Goal: Information Seeking & Learning: Learn about a topic

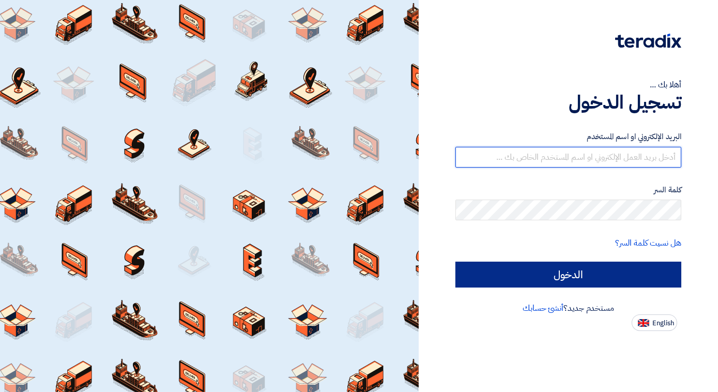
type input "nibrahim@motabaqah.com.sa"
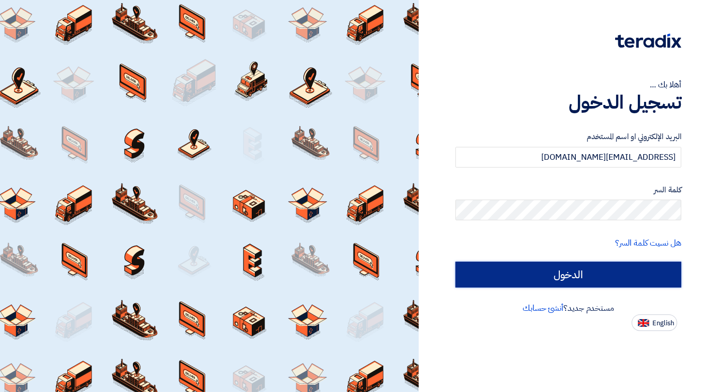
click at [539, 269] on input "الدخول" at bounding box center [569, 275] width 226 height 26
type input "Sign in"
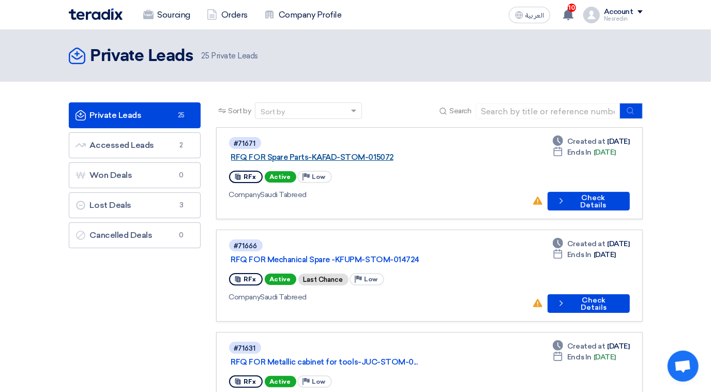
click at [314, 153] on link "RFQ FOR Spare Parts-KAFAD-STOM-015072" at bounding box center [360, 157] width 259 height 9
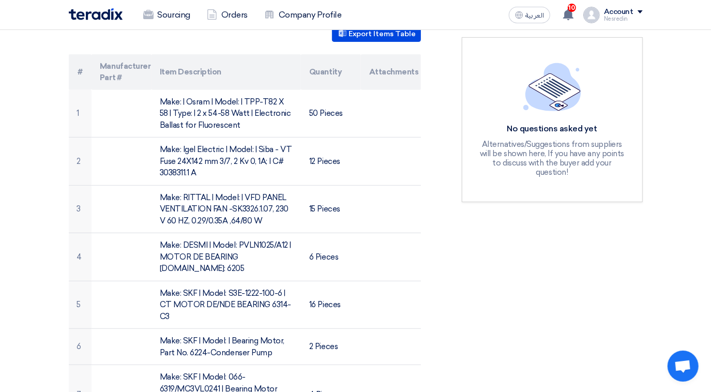
scroll to position [47, 0]
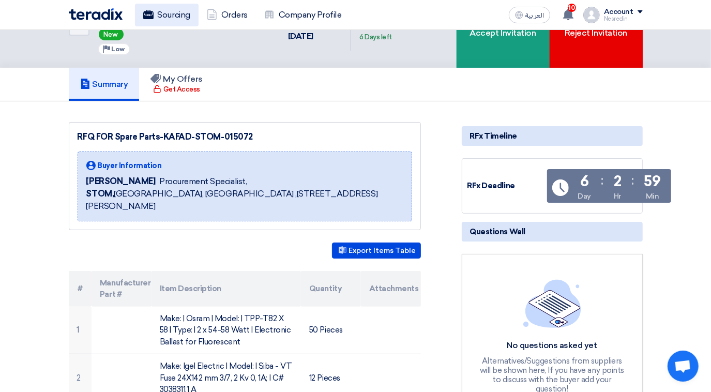
click at [176, 18] on link "Sourcing" at bounding box center [167, 15] width 64 height 23
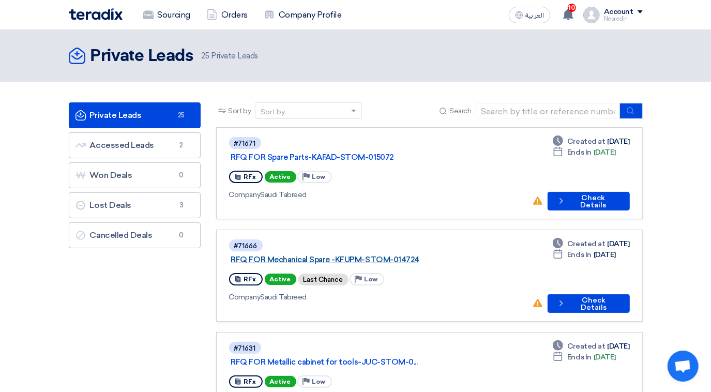
click at [339, 255] on link "RFQ FOR Mechanical Spare -KFUPM-STOM-014724" at bounding box center [360, 259] width 259 height 9
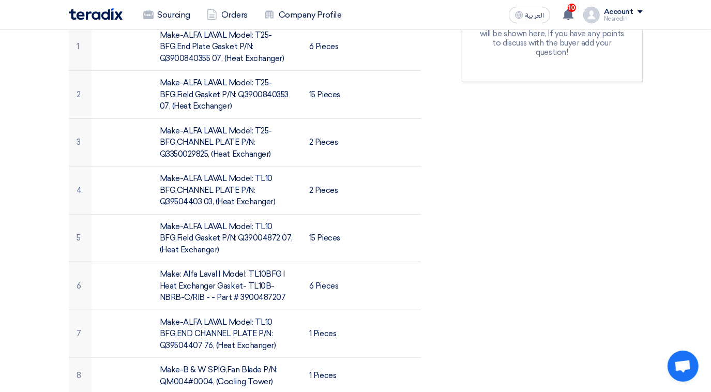
scroll to position [282, 0]
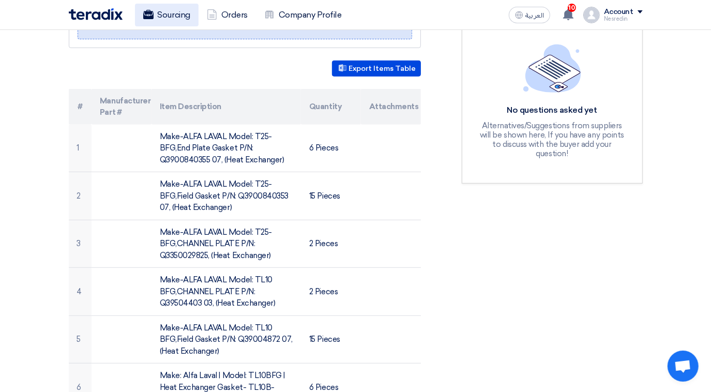
click at [177, 14] on link "Sourcing" at bounding box center [167, 15] width 64 height 23
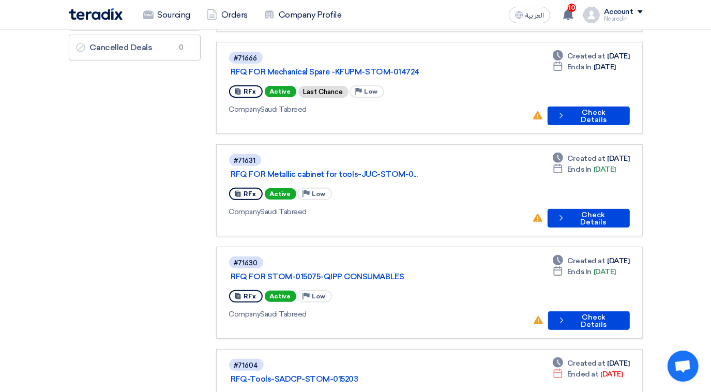
scroll to position [141, 0]
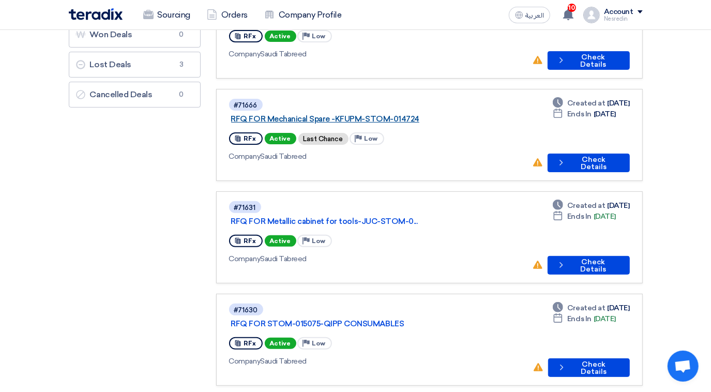
click at [317, 114] on link "RFQ FOR Mechanical Spare -KFUPM-STOM-014724" at bounding box center [360, 118] width 259 height 9
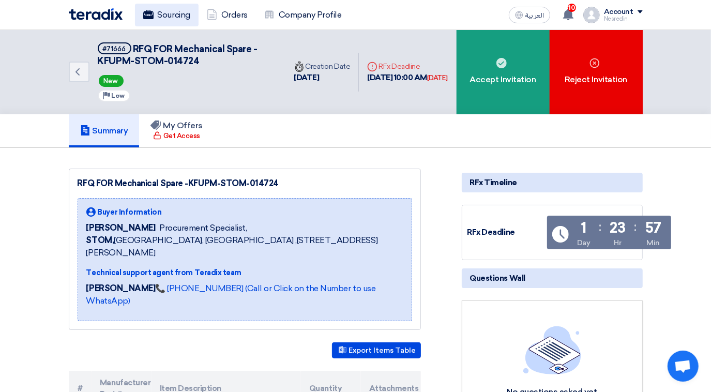
click at [166, 12] on link "Sourcing" at bounding box center [167, 15] width 64 height 23
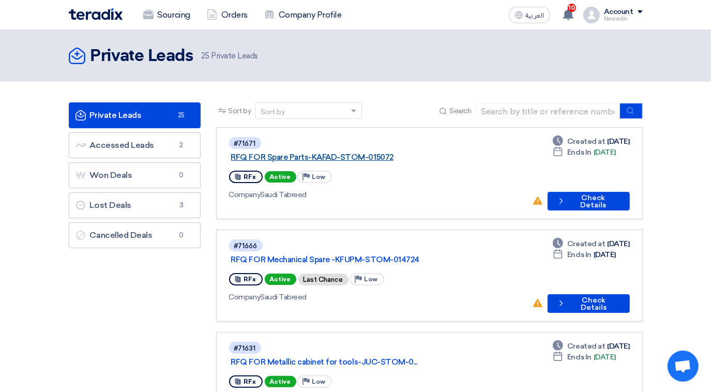
click at [339, 153] on link "RFQ FOR Spare Parts-KAFAD-STOM-015072" at bounding box center [360, 157] width 259 height 9
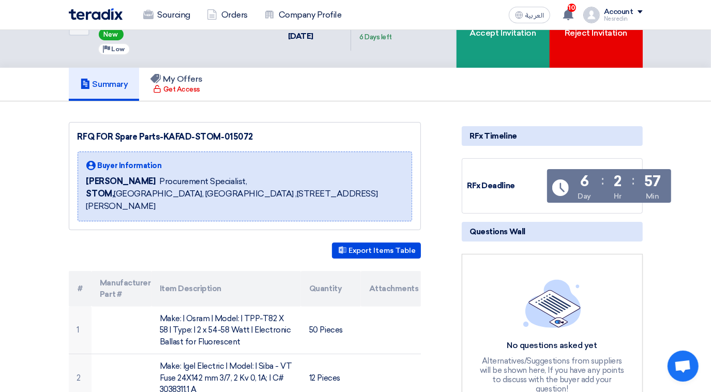
scroll to position [47, 0]
click at [170, 16] on link "Sourcing" at bounding box center [167, 15] width 64 height 23
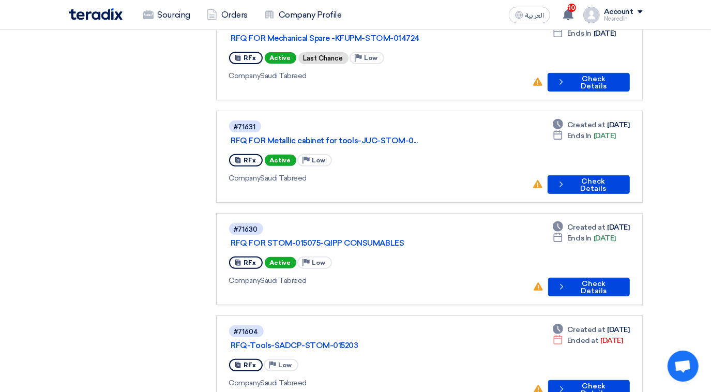
scroll to position [235, 0]
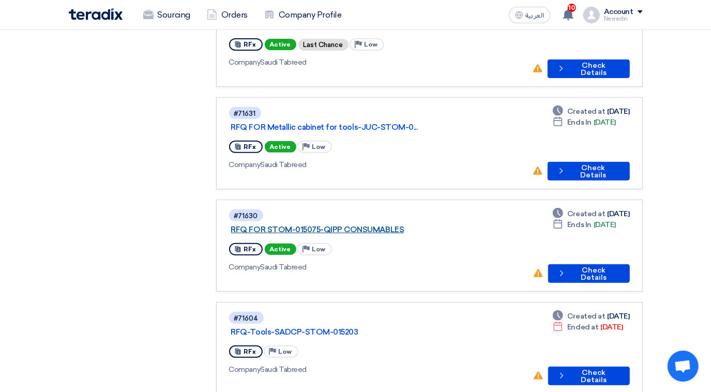
click at [350, 225] on link "RFQ FOR STOM-015075-QIPP CONSUMABLES" at bounding box center [360, 229] width 259 height 9
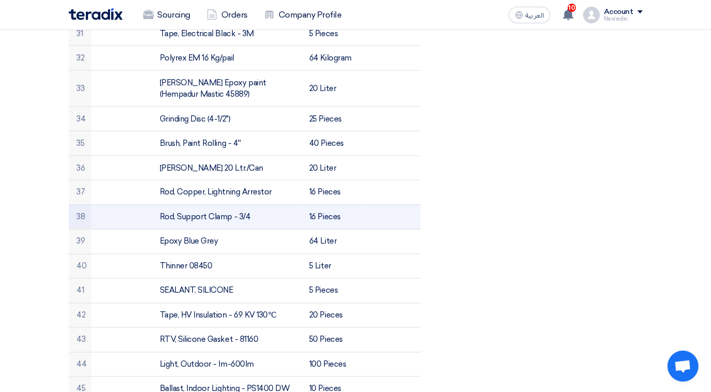
scroll to position [1034, 0]
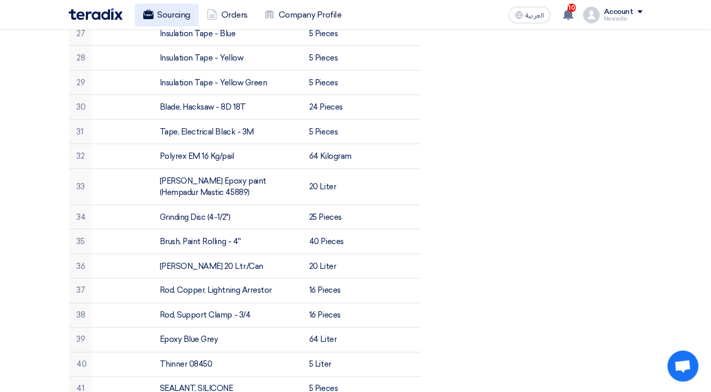
click at [168, 19] on link "Sourcing" at bounding box center [167, 15] width 64 height 23
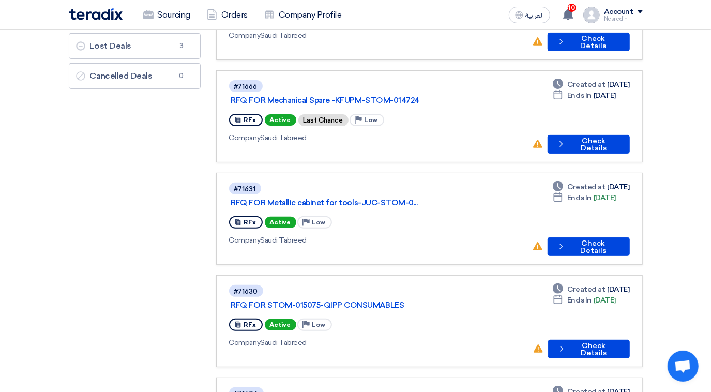
scroll to position [188, 0]
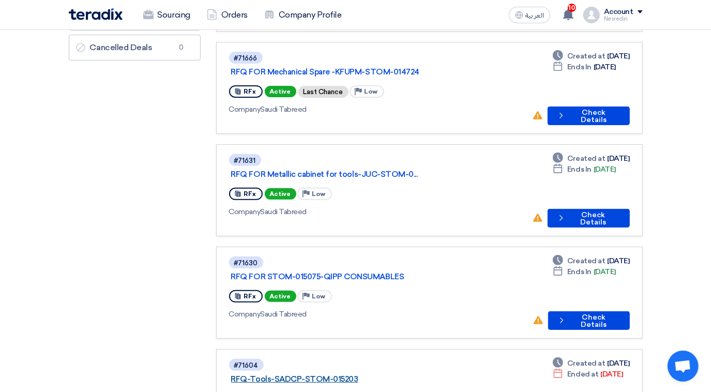
click at [326, 374] on link "RFQ-Tools-SADCP-STOM-015203" at bounding box center [360, 378] width 259 height 9
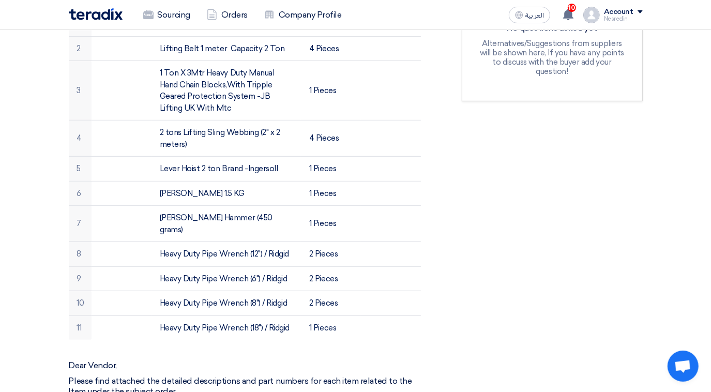
scroll to position [235, 0]
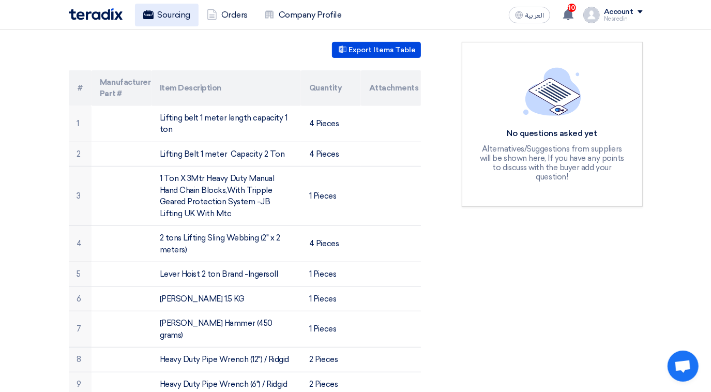
click at [165, 15] on link "Sourcing" at bounding box center [167, 15] width 64 height 23
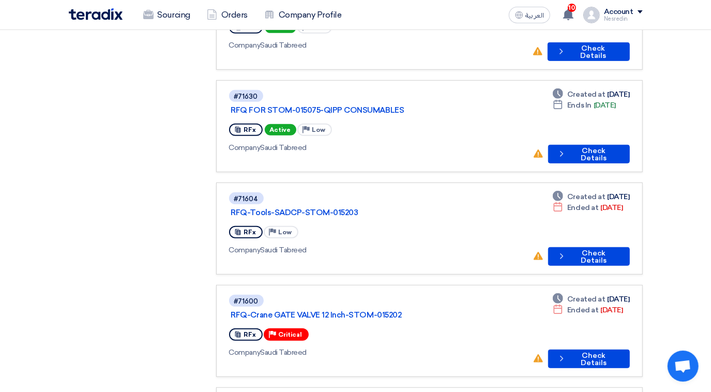
scroll to position [376, 0]
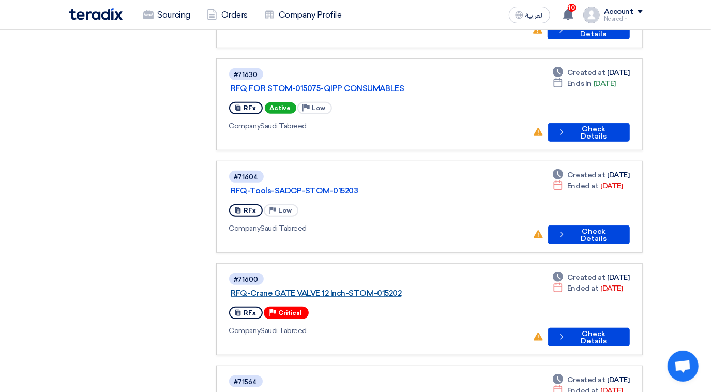
click at [332, 289] on link "RFQ-Crane GATE VALVE 12 Inch-STOM-015202" at bounding box center [360, 293] width 259 height 9
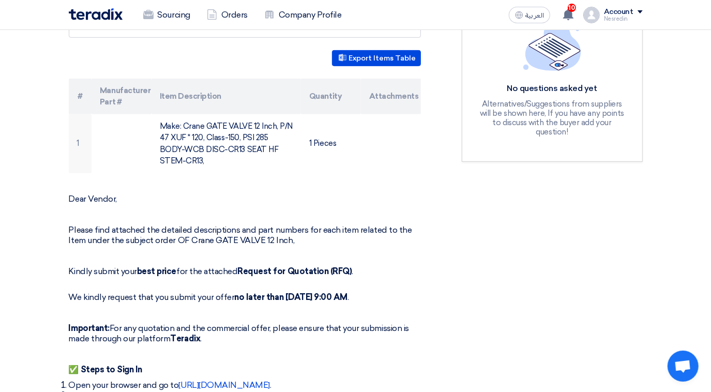
scroll to position [282, 0]
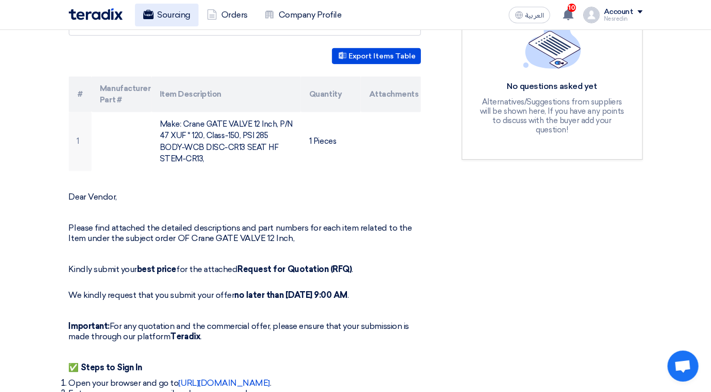
click at [161, 18] on link "Sourcing" at bounding box center [167, 15] width 64 height 23
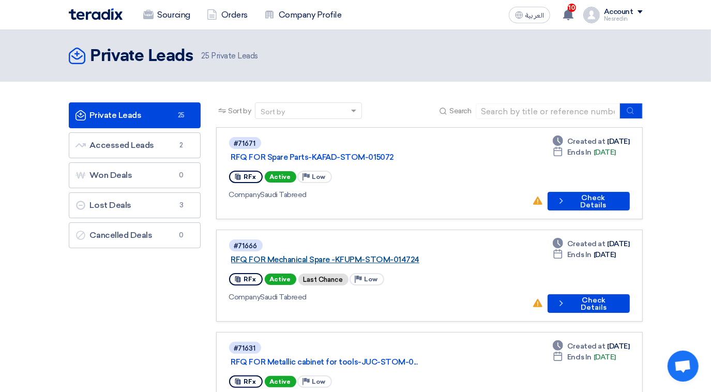
click at [328, 255] on link "RFQ FOR Mechanical Spare -KFUPM-STOM-014724" at bounding box center [360, 259] width 259 height 9
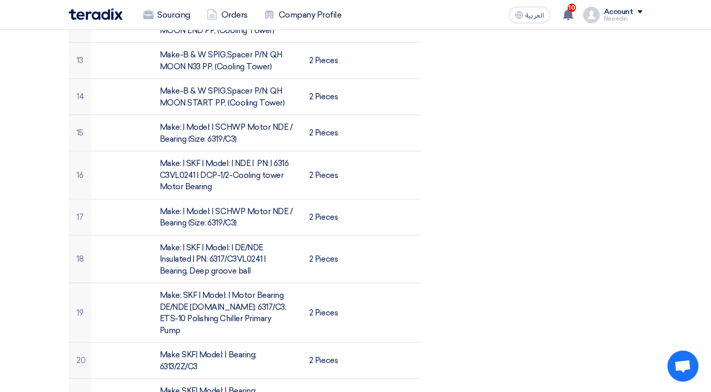
scroll to position [846, 0]
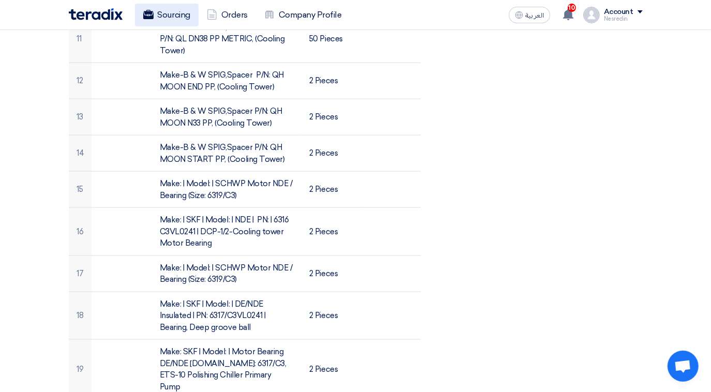
click at [172, 16] on link "Sourcing" at bounding box center [167, 15] width 64 height 23
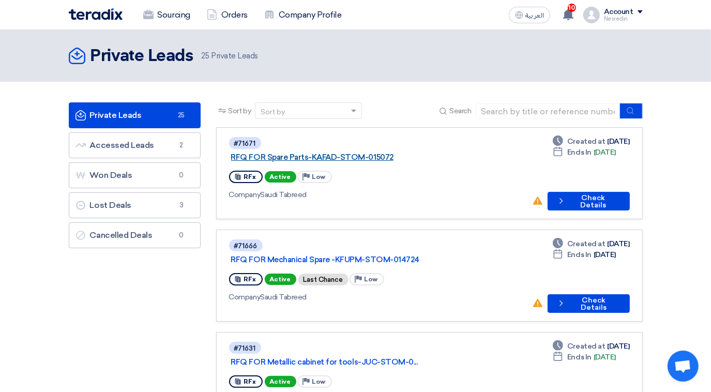
click at [326, 153] on link "RFQ FOR Spare Parts-KAFAD-STOM-015072" at bounding box center [360, 157] width 259 height 9
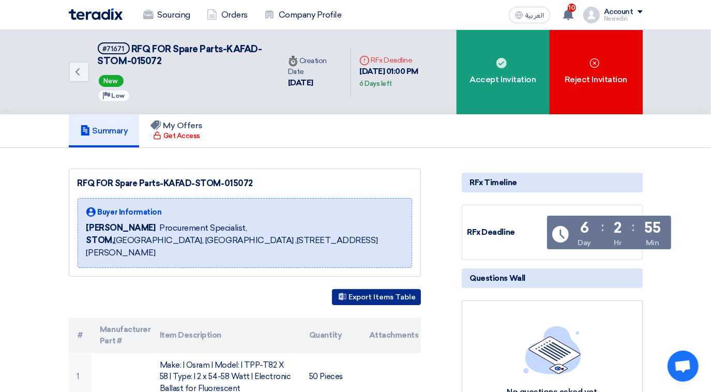
click at [376, 292] on button "Export Items Table" at bounding box center [376, 297] width 89 height 16
click at [178, 15] on link "Sourcing" at bounding box center [167, 15] width 64 height 23
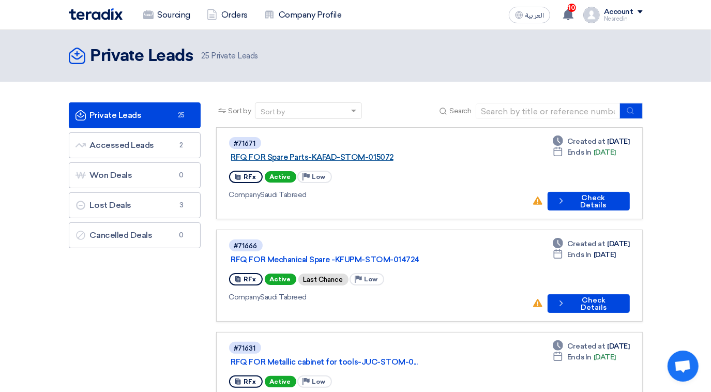
click at [341, 153] on link "RFQ FOR Spare Parts-KAFAD-STOM-015072" at bounding box center [360, 157] width 259 height 9
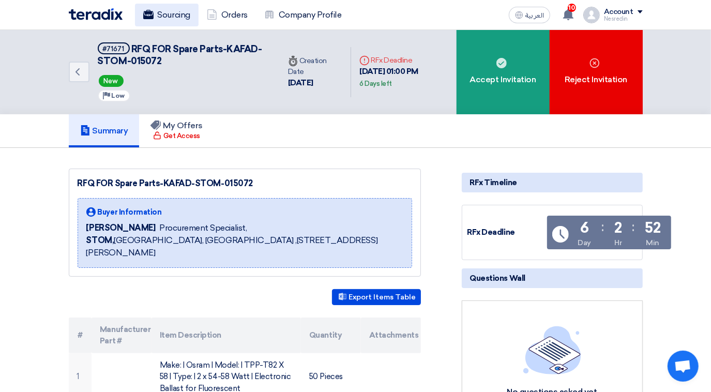
click at [185, 14] on link "Sourcing" at bounding box center [167, 15] width 64 height 23
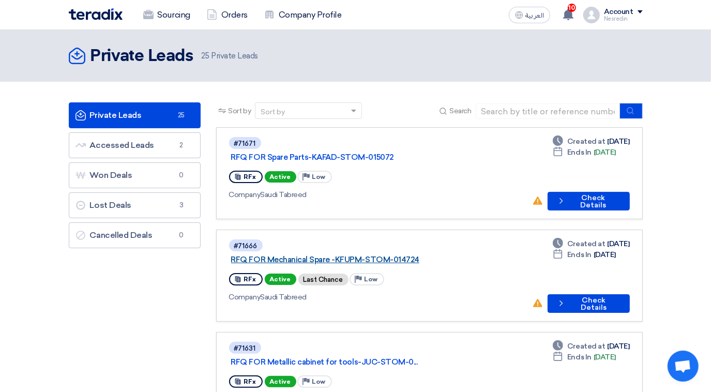
click at [368, 255] on link "RFQ FOR Mechanical Spare -KFUPM-STOM-014724" at bounding box center [360, 259] width 259 height 9
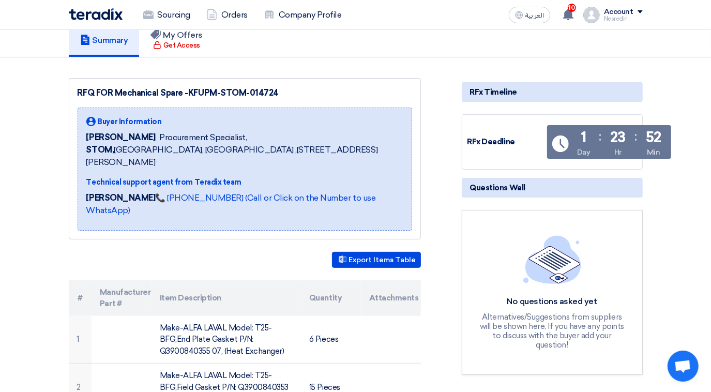
scroll to position [94, 0]
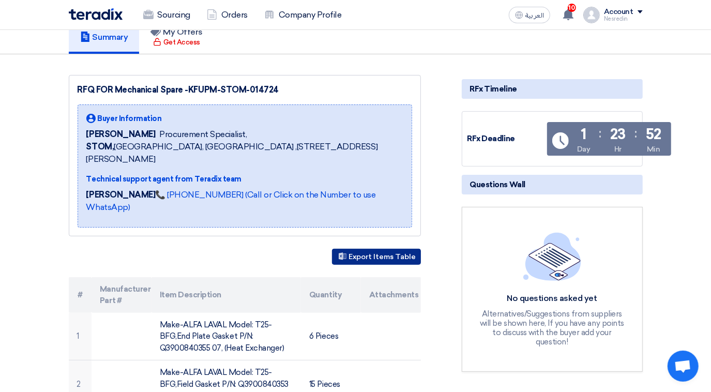
click at [379, 249] on button "Export Items Table" at bounding box center [376, 257] width 89 height 16
click at [179, 18] on link "Sourcing" at bounding box center [167, 15] width 64 height 23
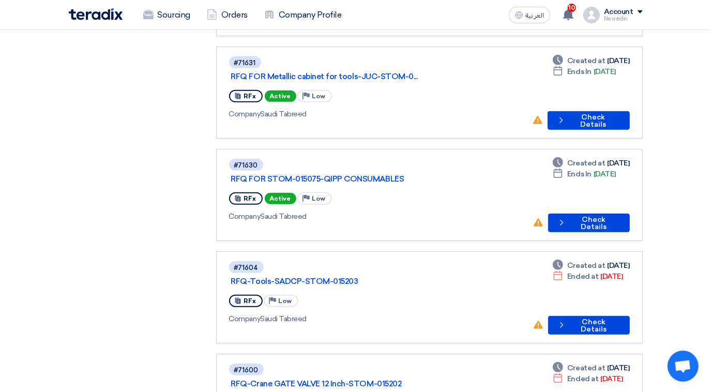
scroll to position [282, 0]
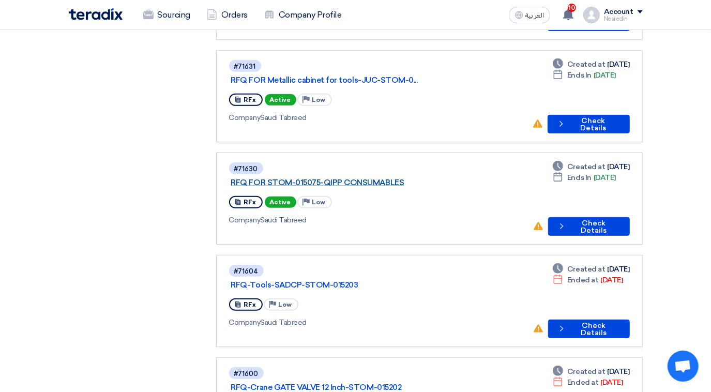
click at [324, 178] on link "RFQ FOR STOM-015075-QIPP CONSUMABLES" at bounding box center [360, 182] width 259 height 9
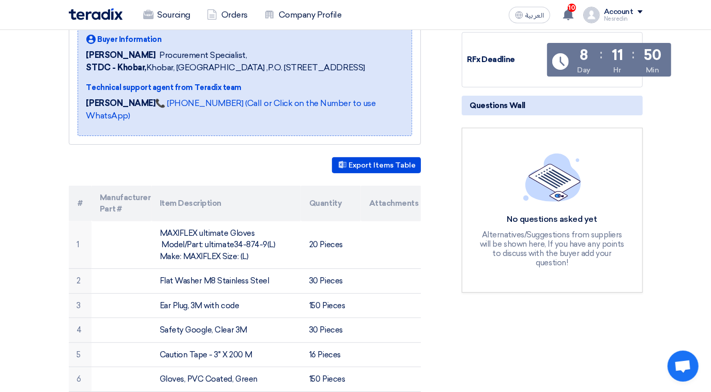
scroll to position [282, 0]
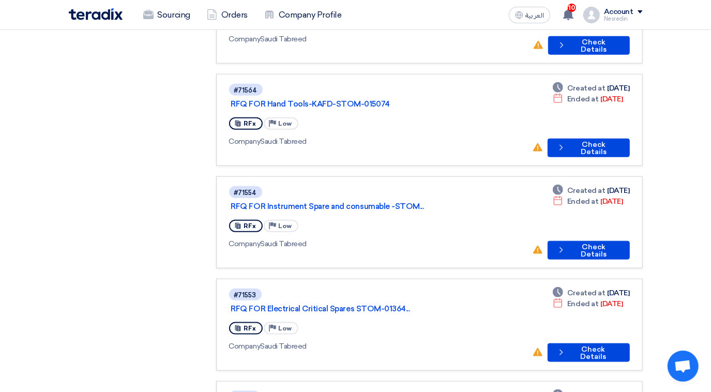
scroll to position [703, 0]
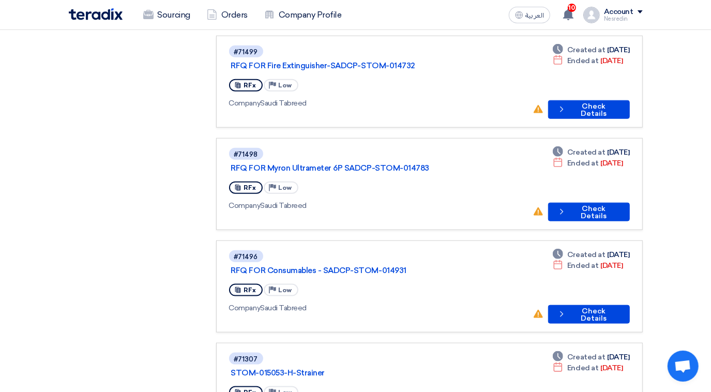
scroll to position [799, 0]
